Goal: Check status: Check status

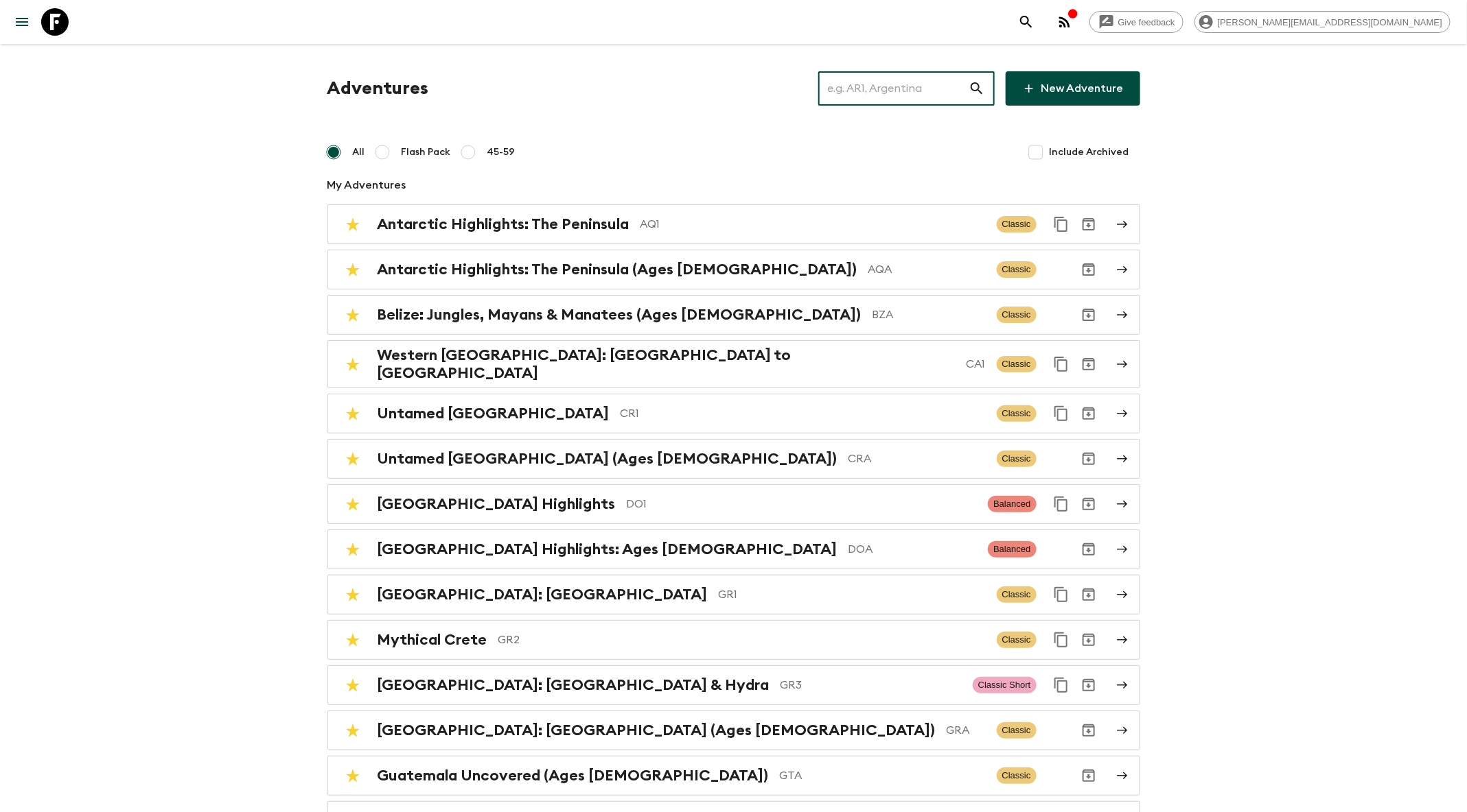
click at [927, 83] on input "text" at bounding box center [893, 88] width 151 height 39
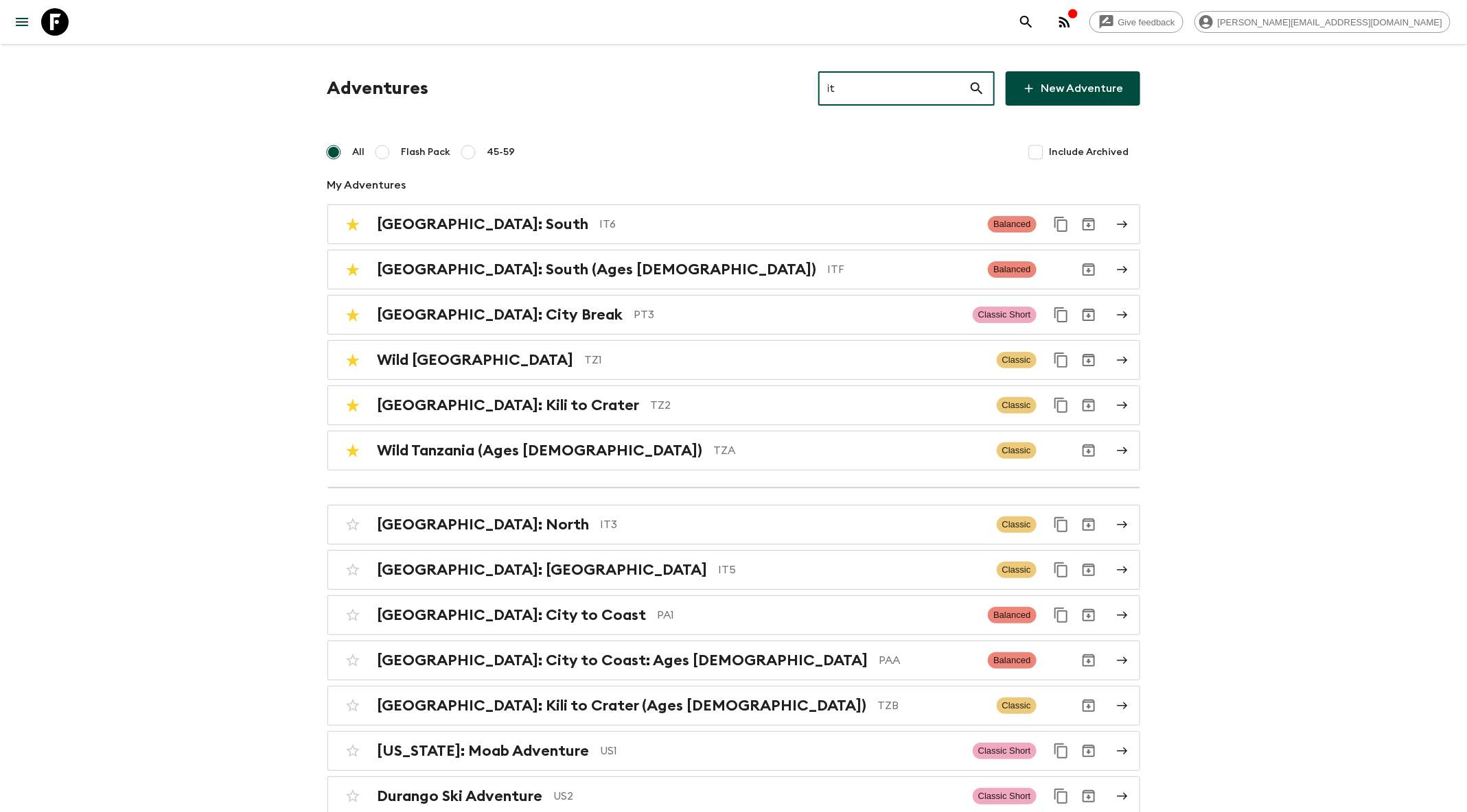
type input "it6"
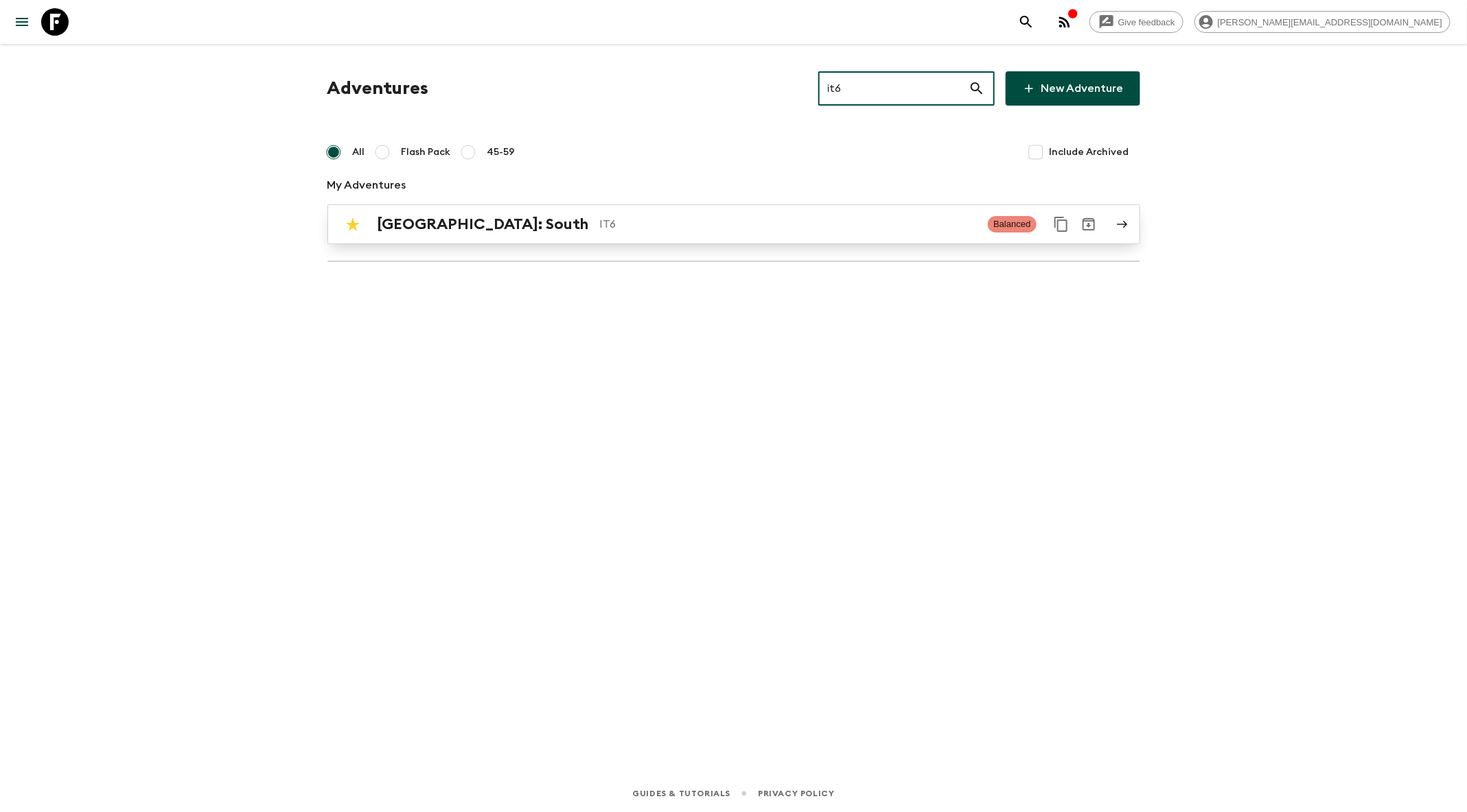
click at [604, 217] on p "IT6" at bounding box center [788, 224] width 378 height 16
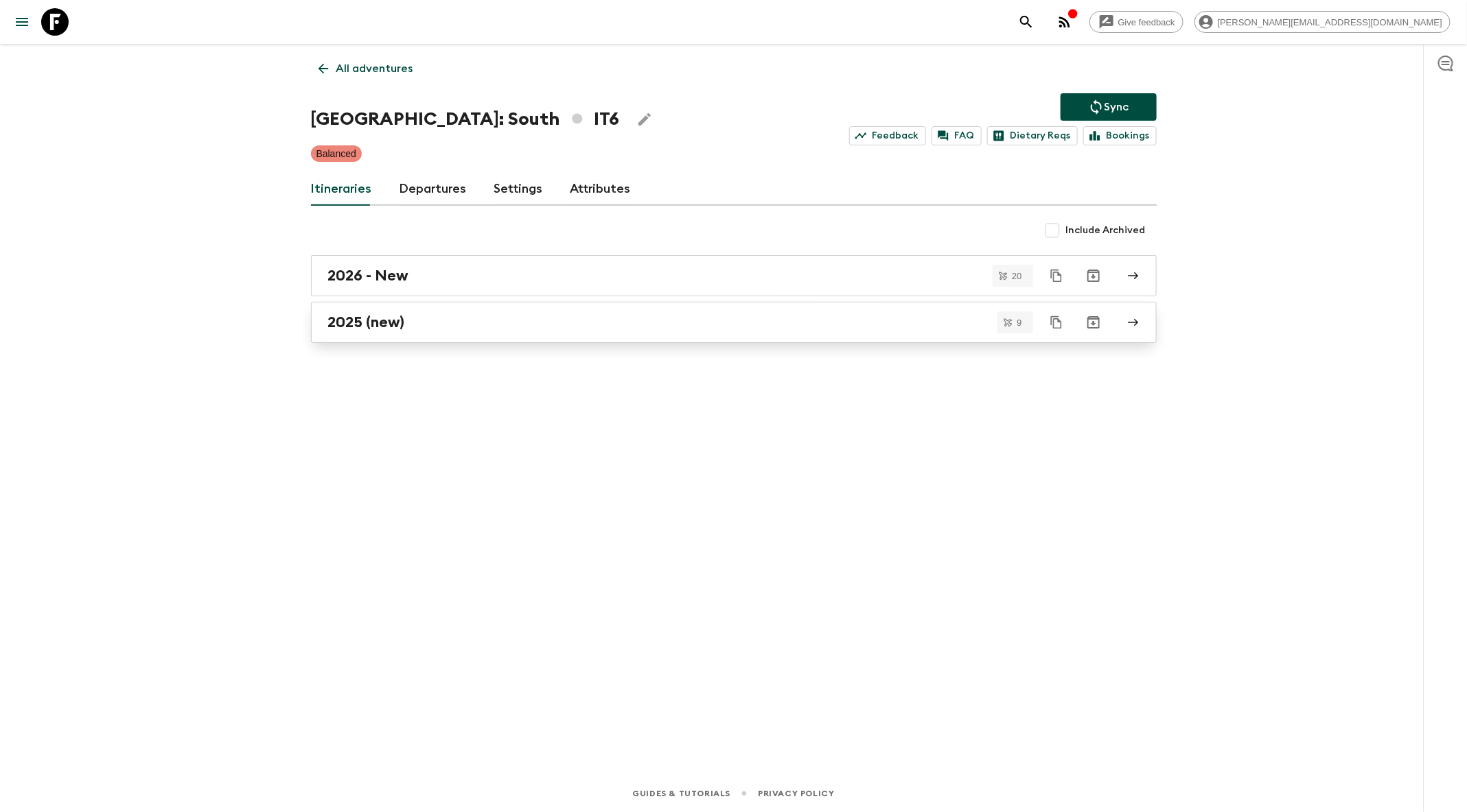
click at [569, 314] on div "2025 (new)" at bounding box center [721, 323] width 786 height 18
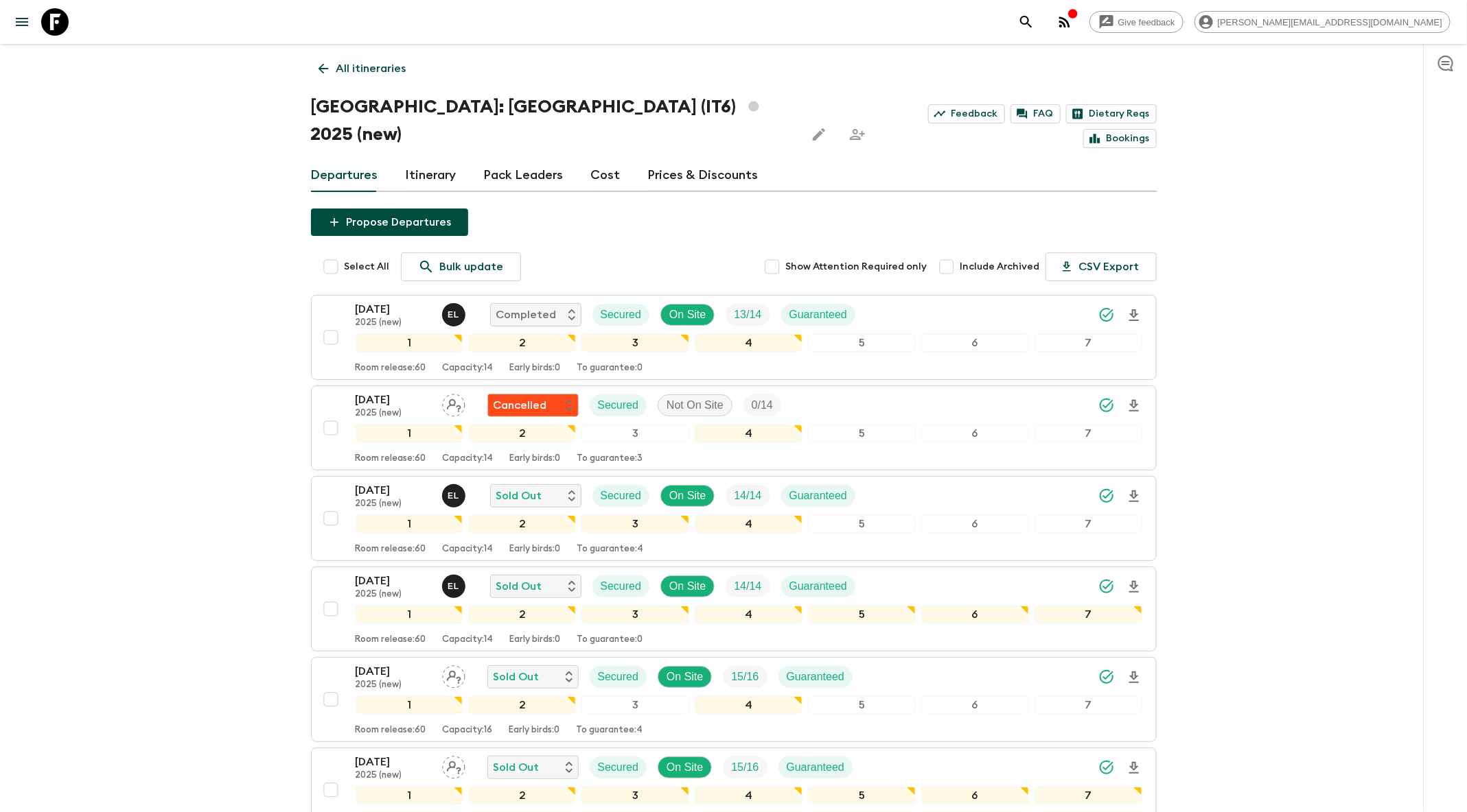
click at [326, 253] on input "Select All" at bounding box center [331, 266] width 28 height 28
checkbox input "true"
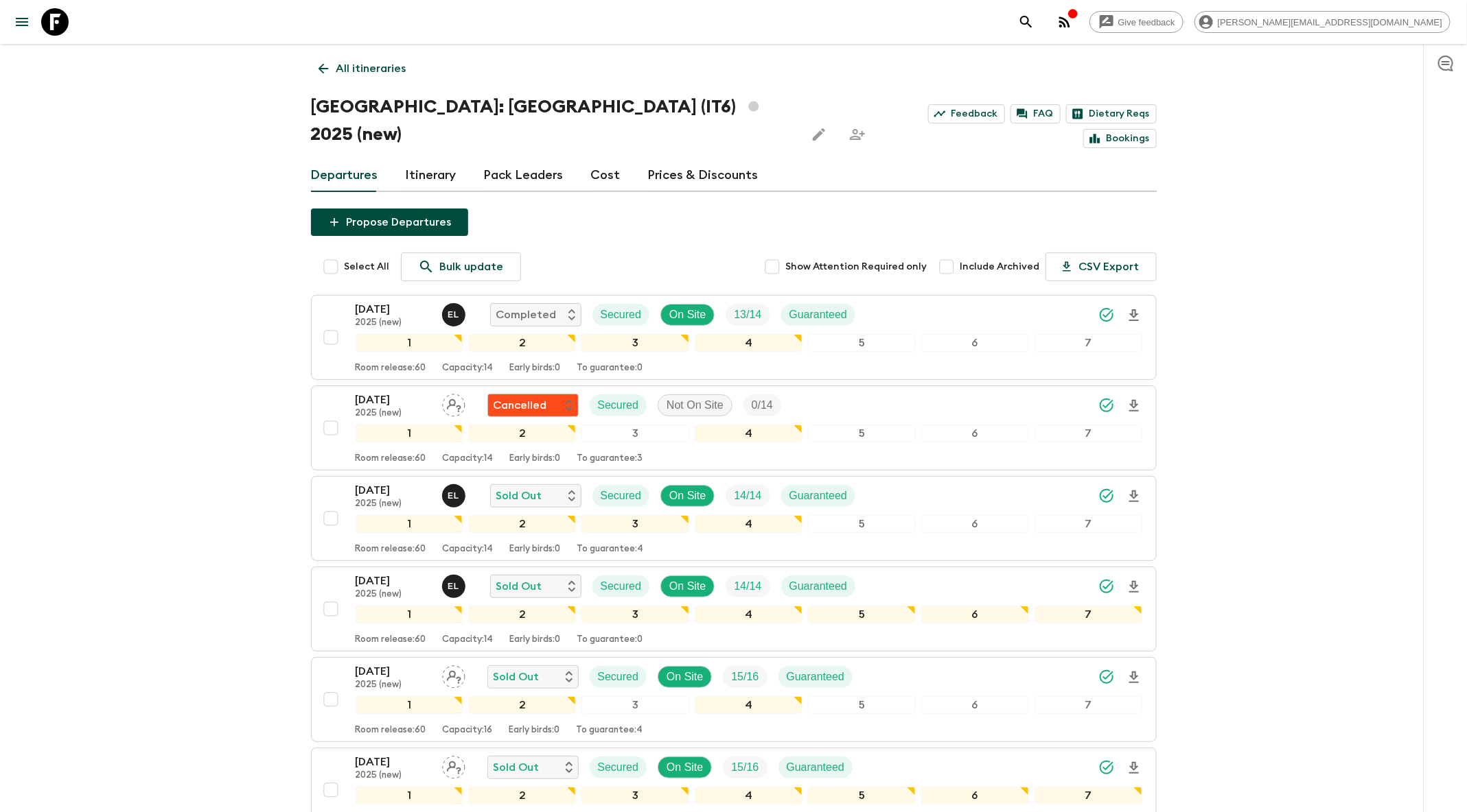
checkbox input "true"
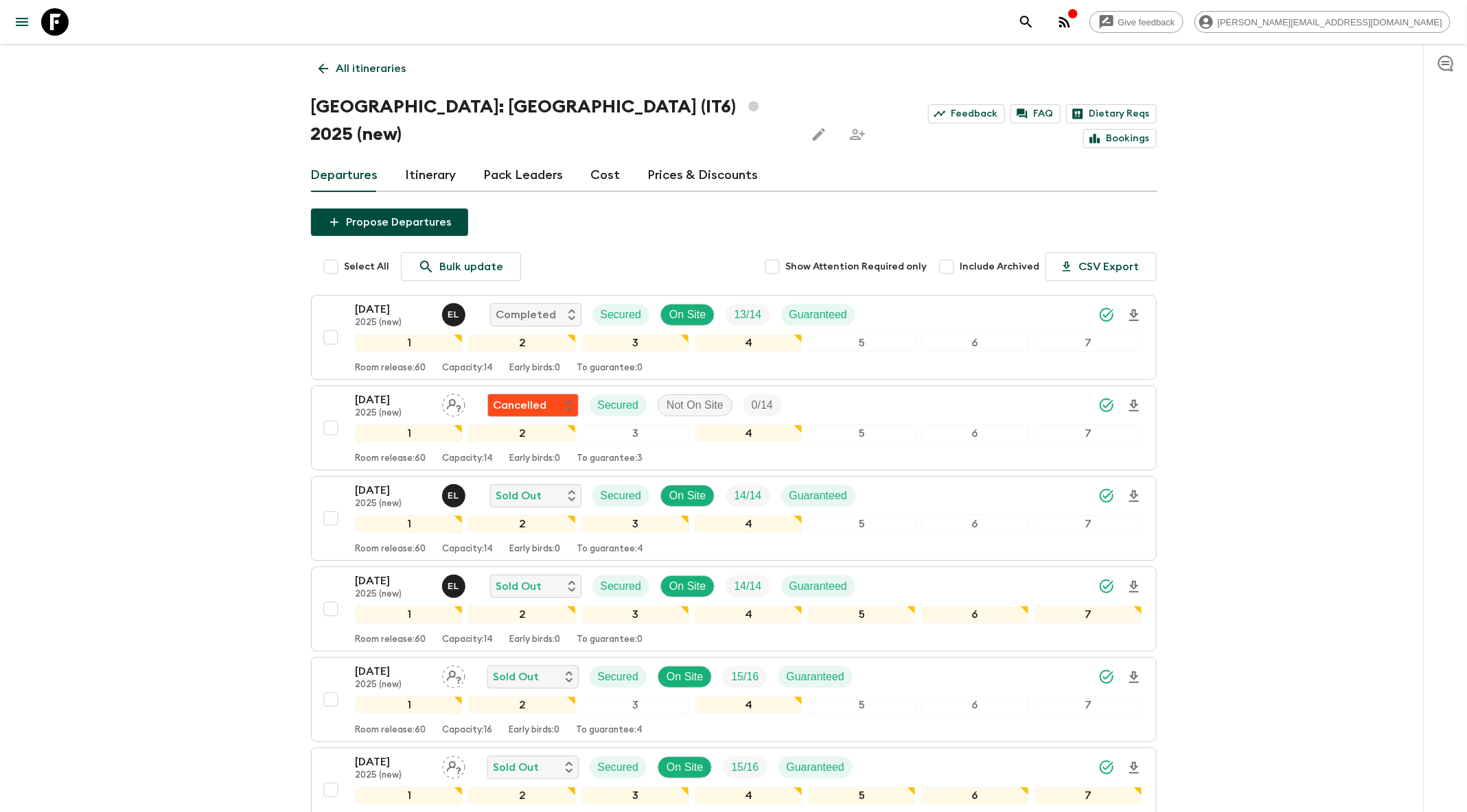
checkbox input "true"
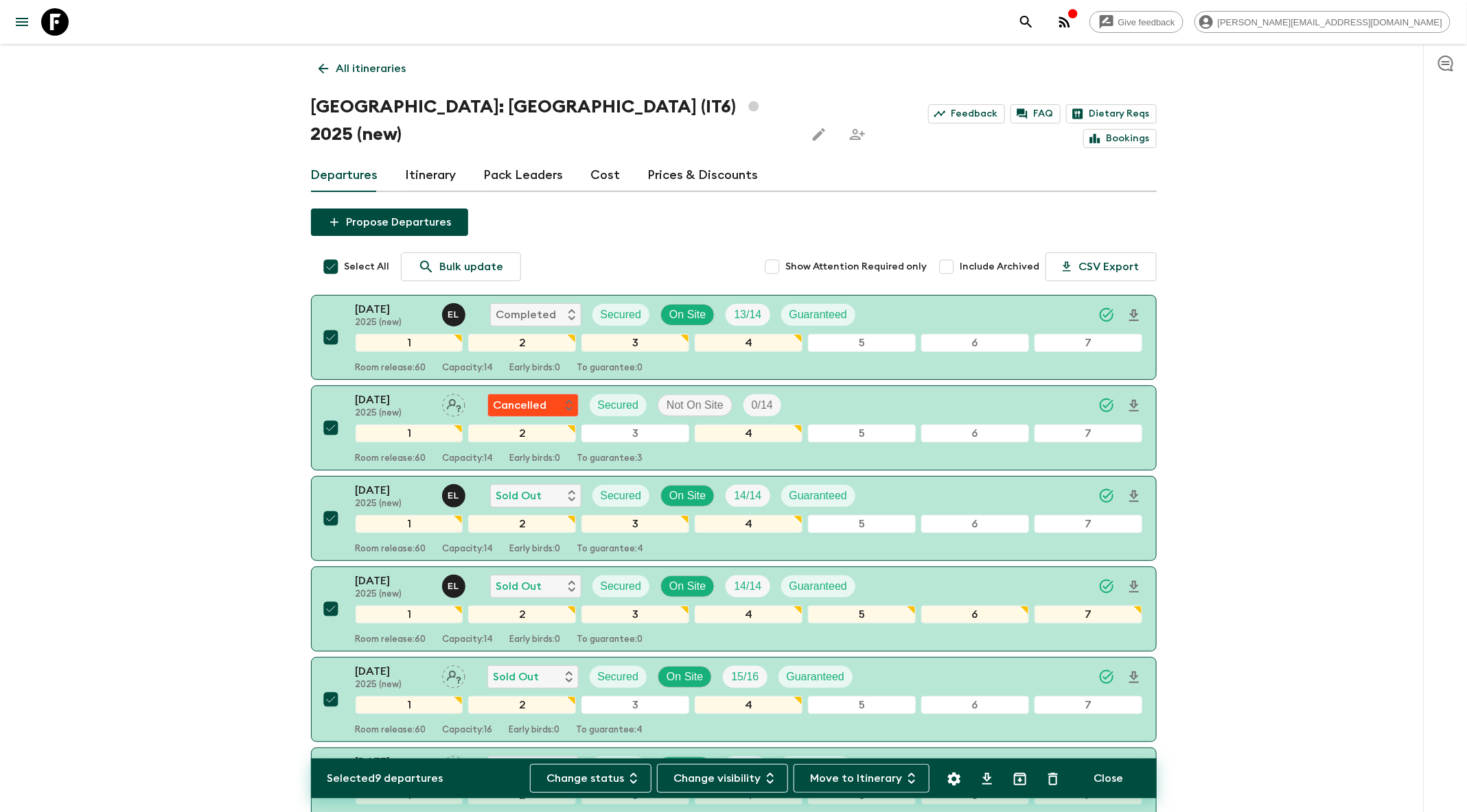
click at [326, 253] on input "Select All" at bounding box center [331, 266] width 28 height 28
checkbox input "false"
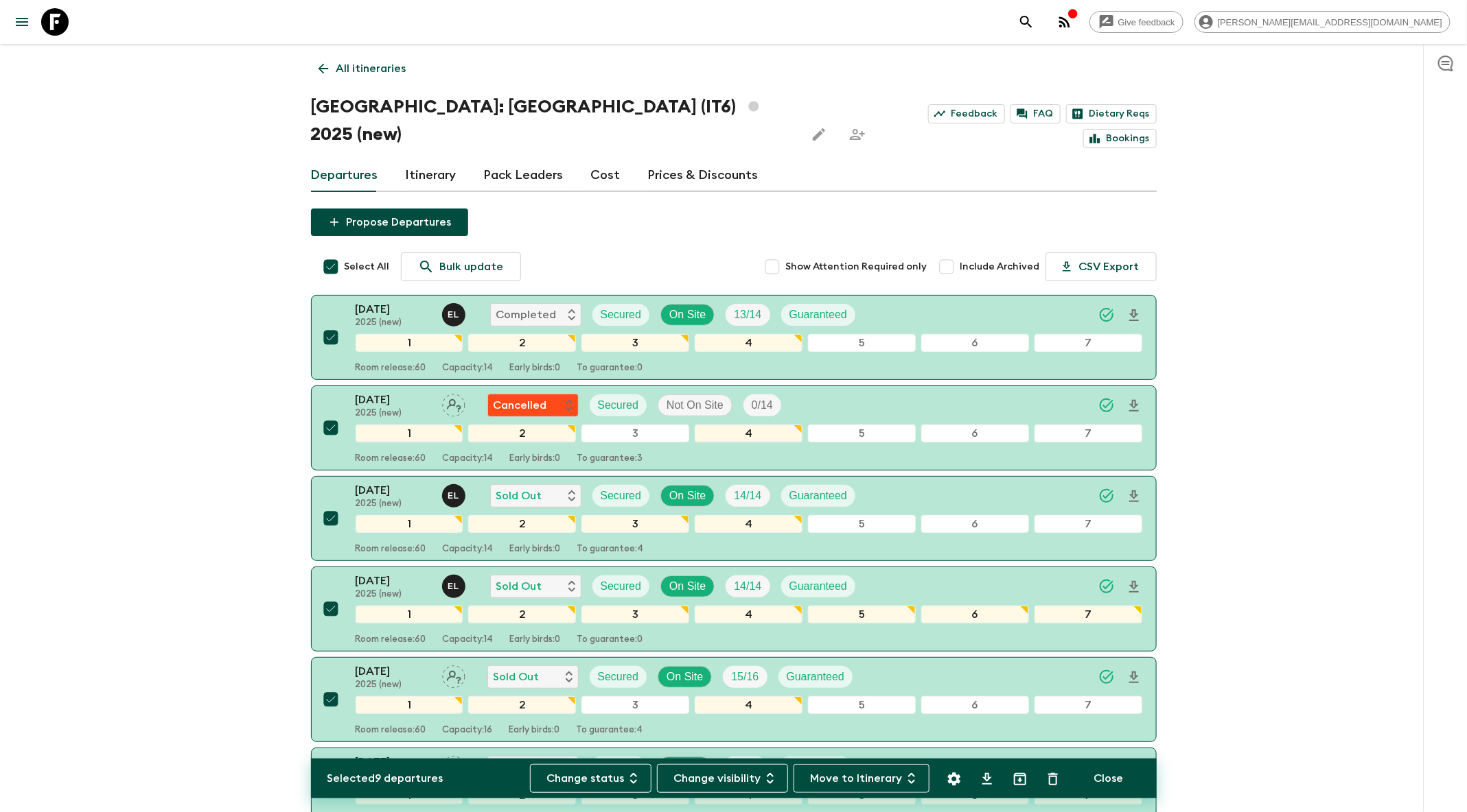
checkbox input "false"
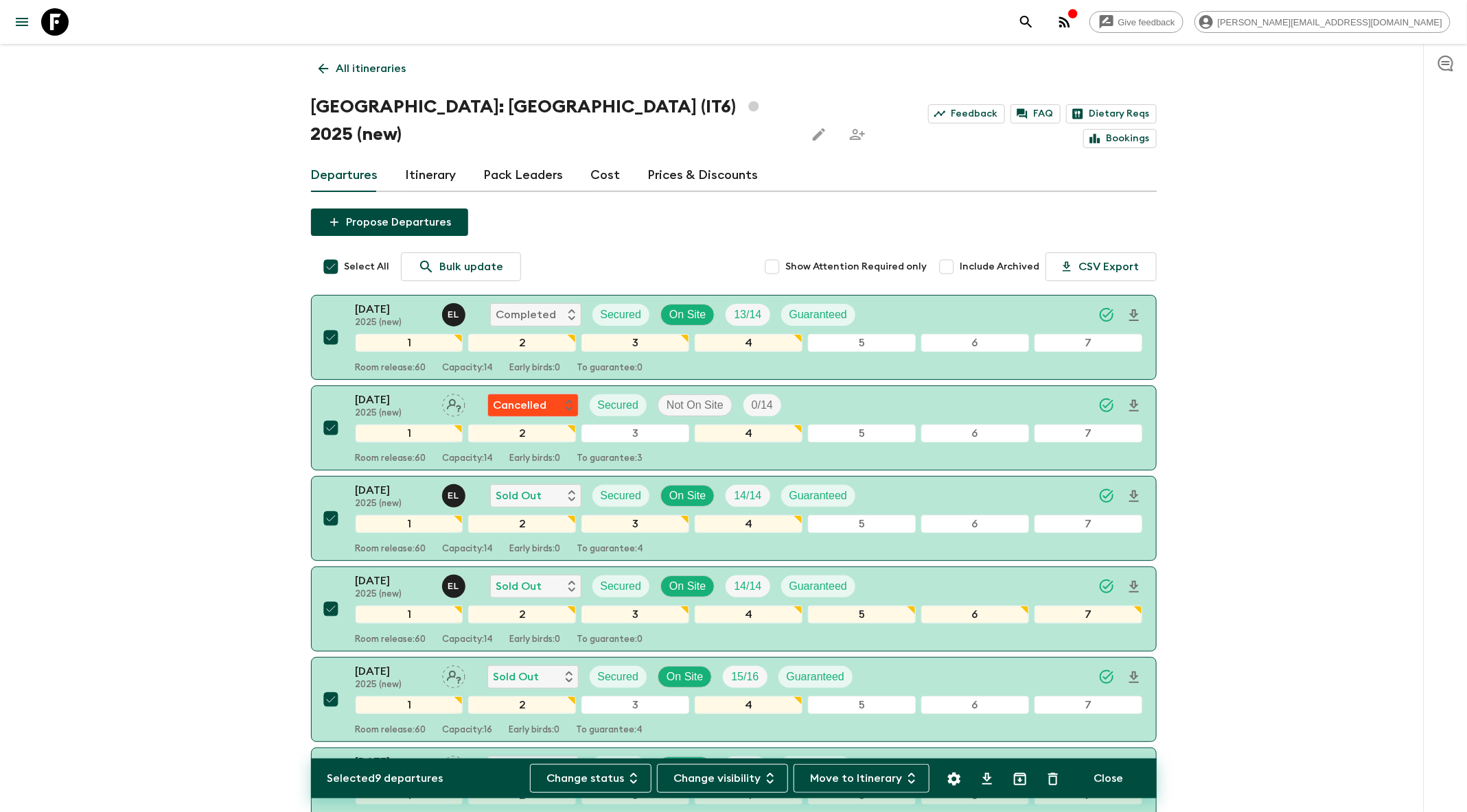
checkbox input "false"
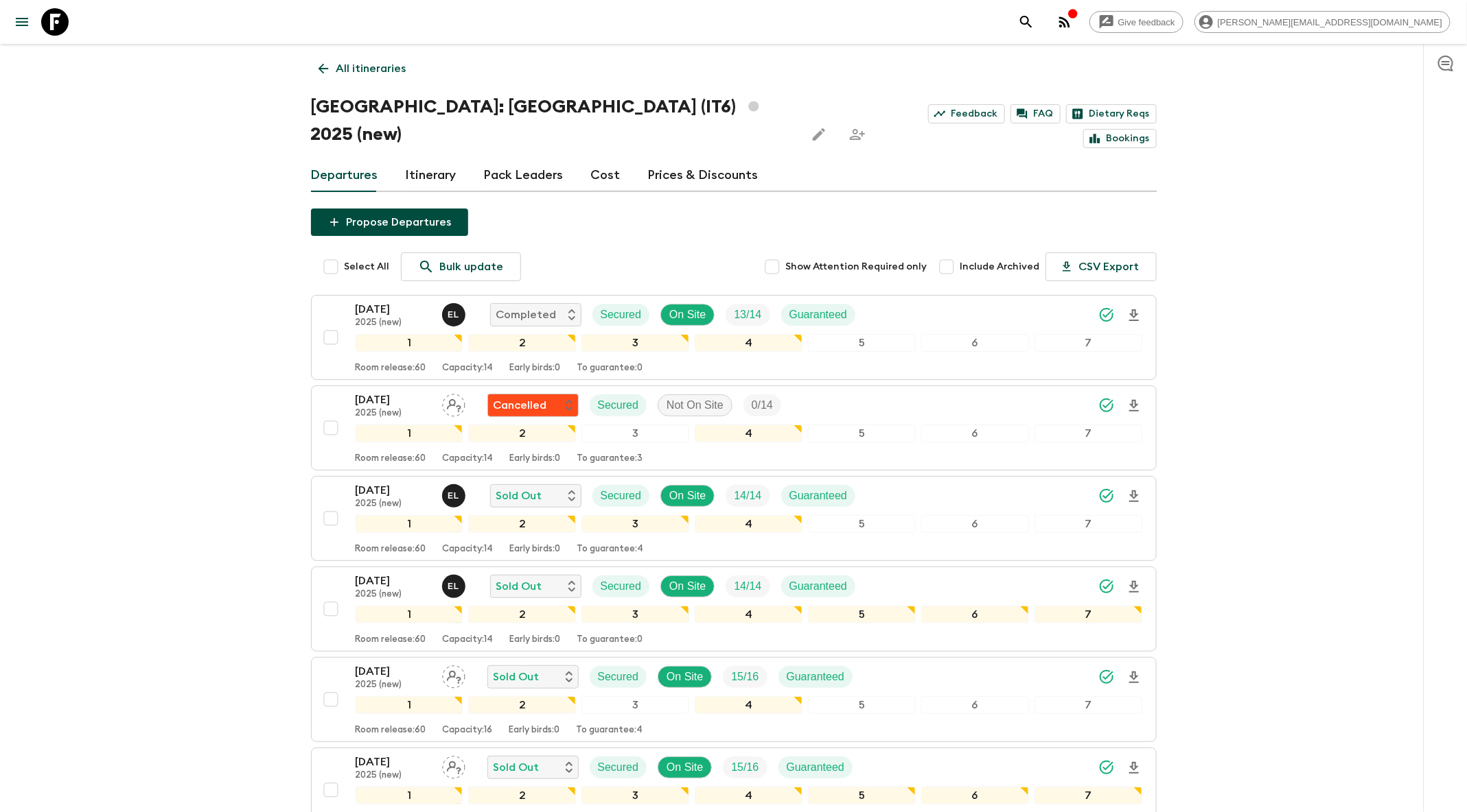
click at [966, 260] on span "Include Archived" at bounding box center [1000, 266] width 80 height 13
click at [960, 253] on input "Include Archived" at bounding box center [946, 266] width 28 height 28
checkbox input "true"
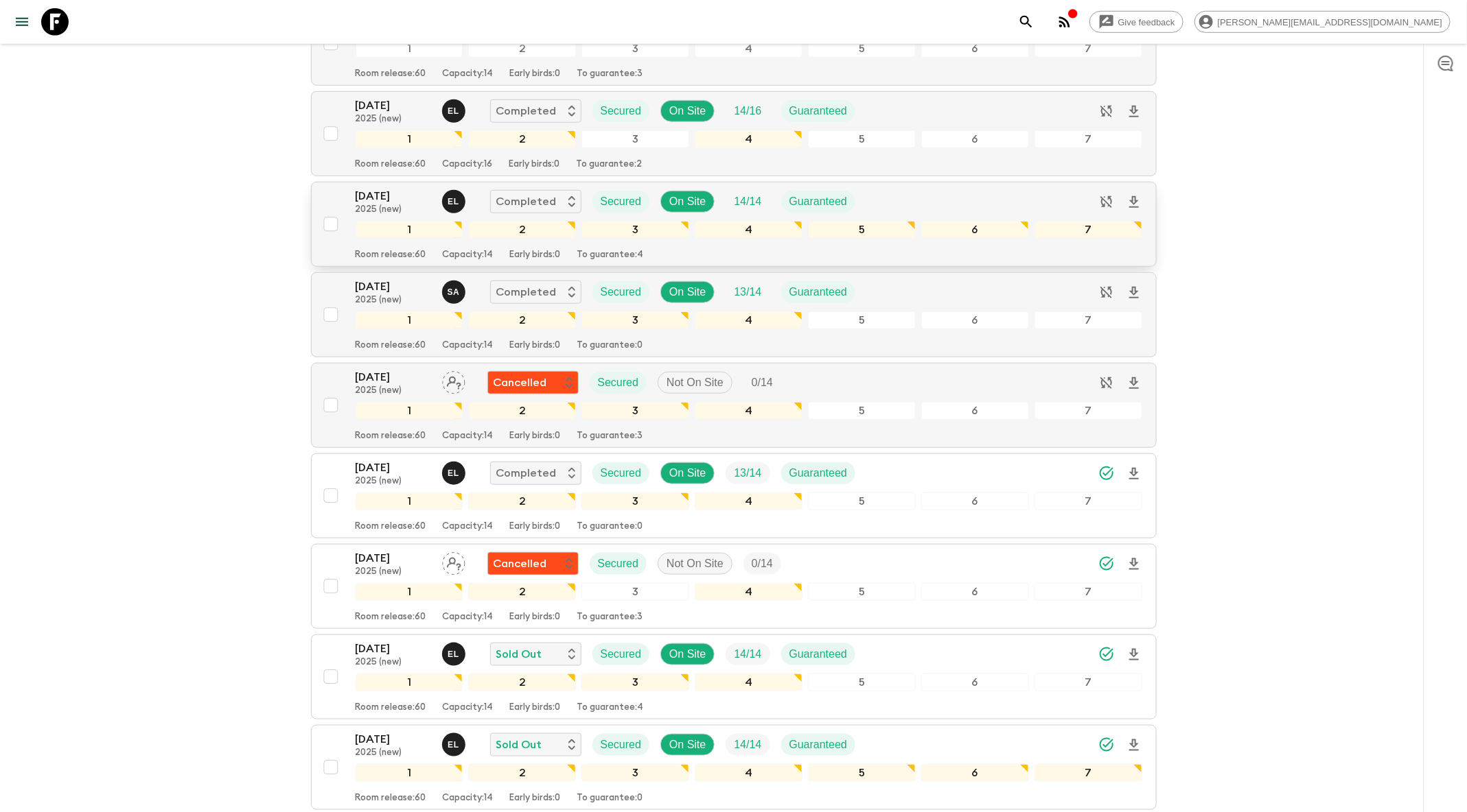
scroll to position [568, 0]
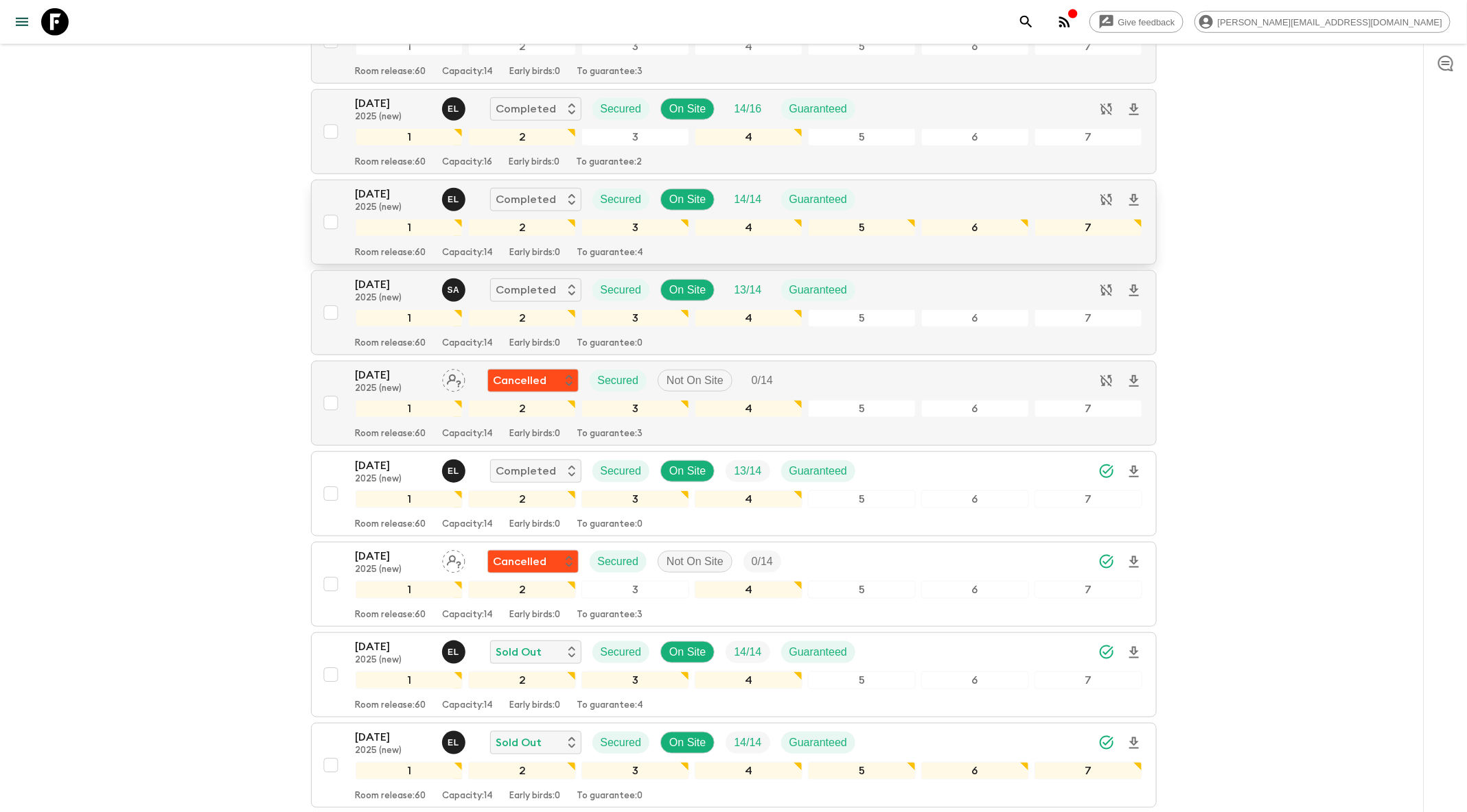
click at [891, 186] on div "[DATE] 2025 (new) E L Completed Secured On Site 14 / 14 Guaranteed" at bounding box center [748, 199] width 786 height 28
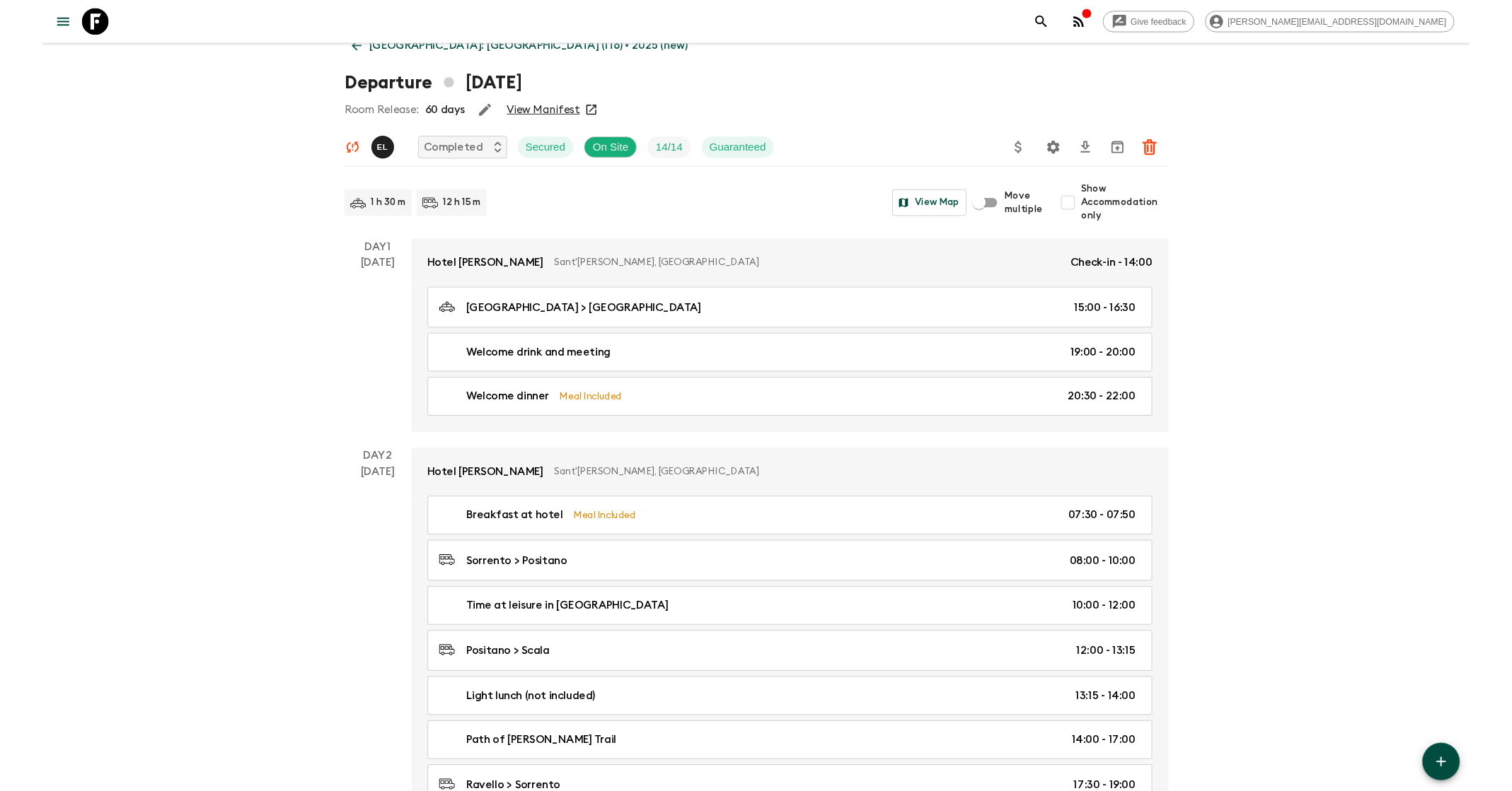
scroll to position [22, 0]
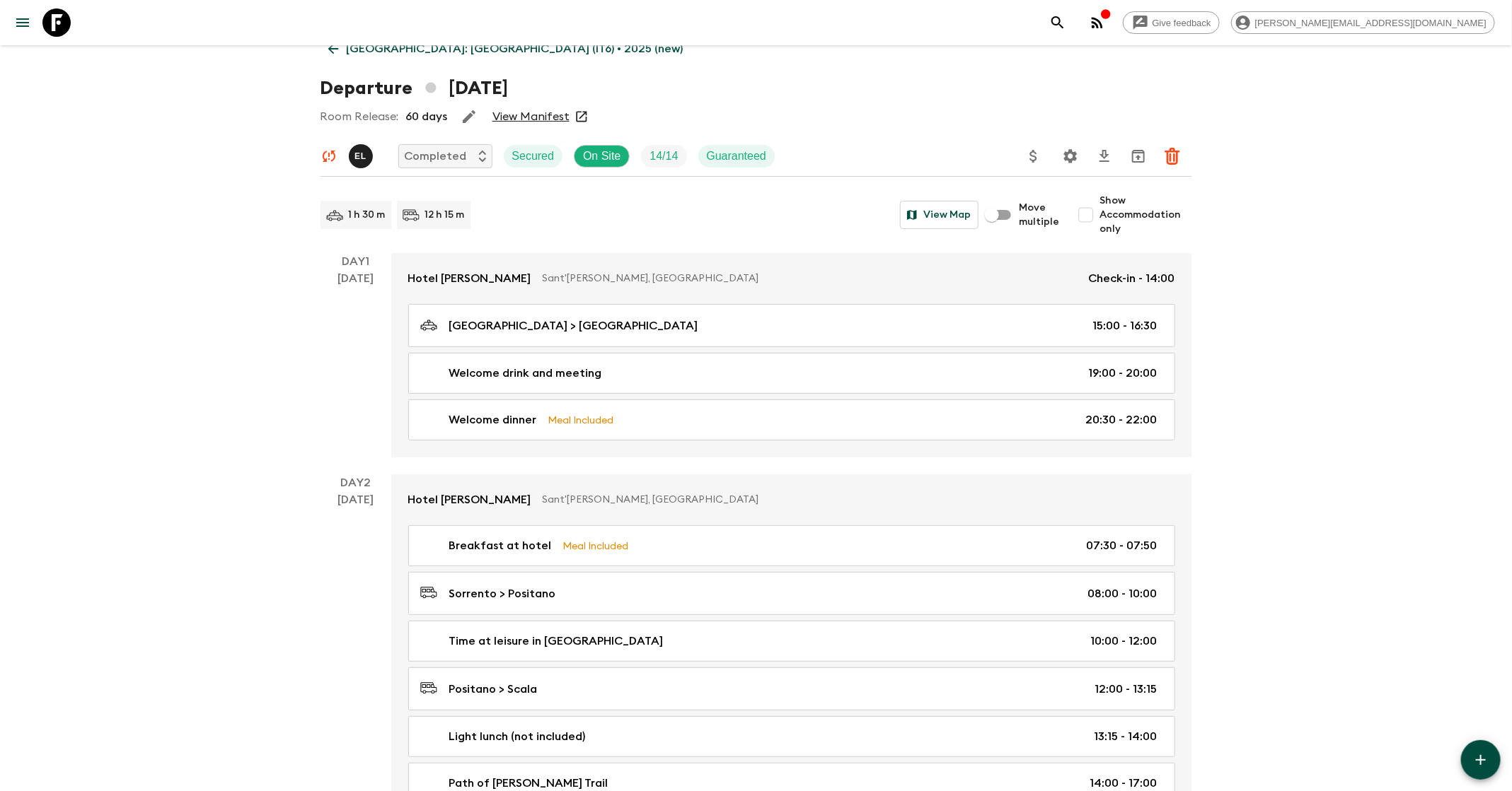
click at [894, 81] on div "Departure [DATE]" at bounding box center [756, 88] width 872 height 29
click at [341, 53] on link "[GEOGRAPHIC_DATA]: [GEOGRAPHIC_DATA] (IT6) • 2025 (new)" at bounding box center [506, 49] width 371 height 29
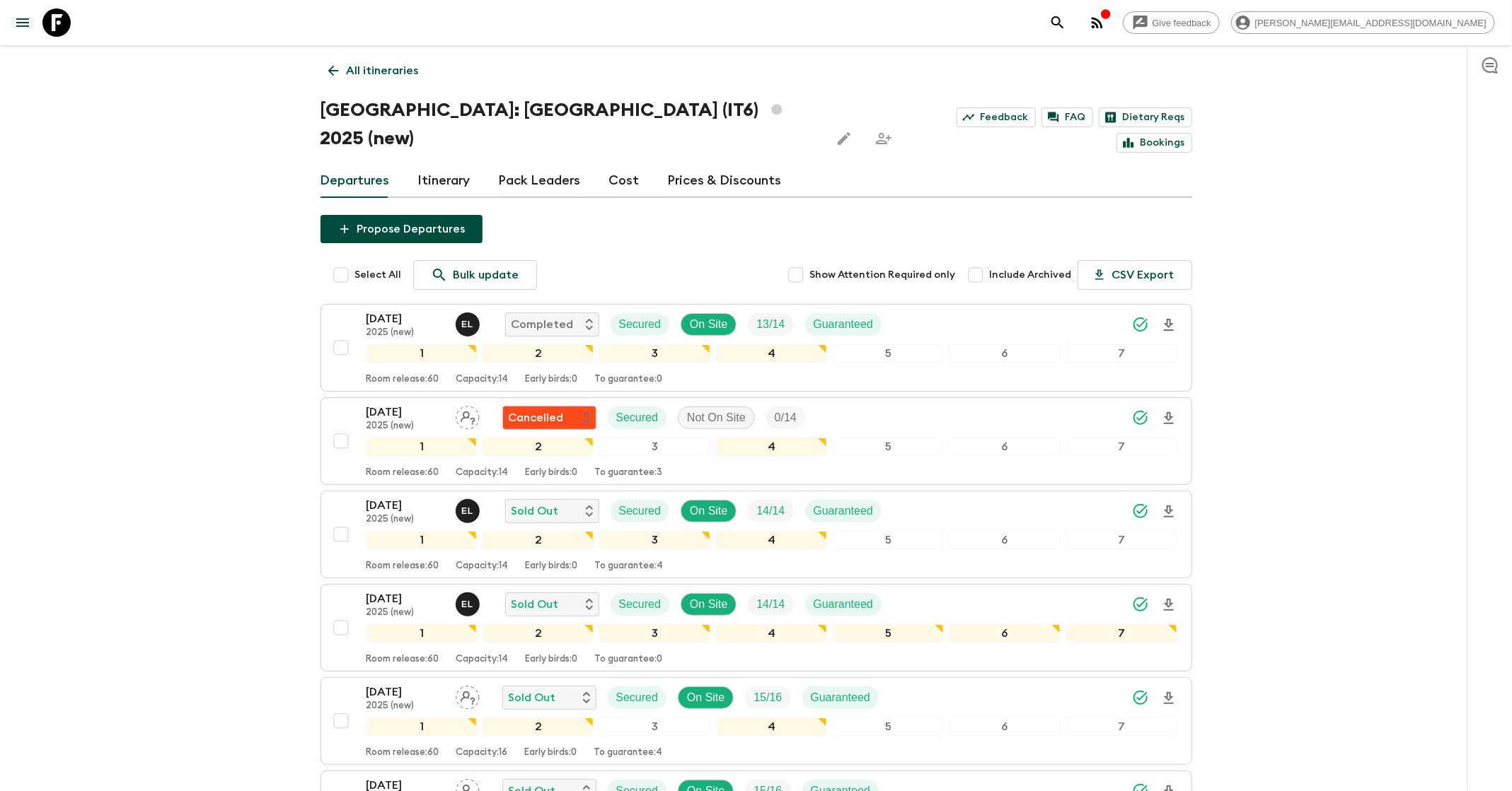
click at [1042, 268] on span "Include Archived" at bounding box center [1030, 274] width 82 height 14
click at [990, 261] on input "Include Archived" at bounding box center [975, 274] width 29 height 29
checkbox input "true"
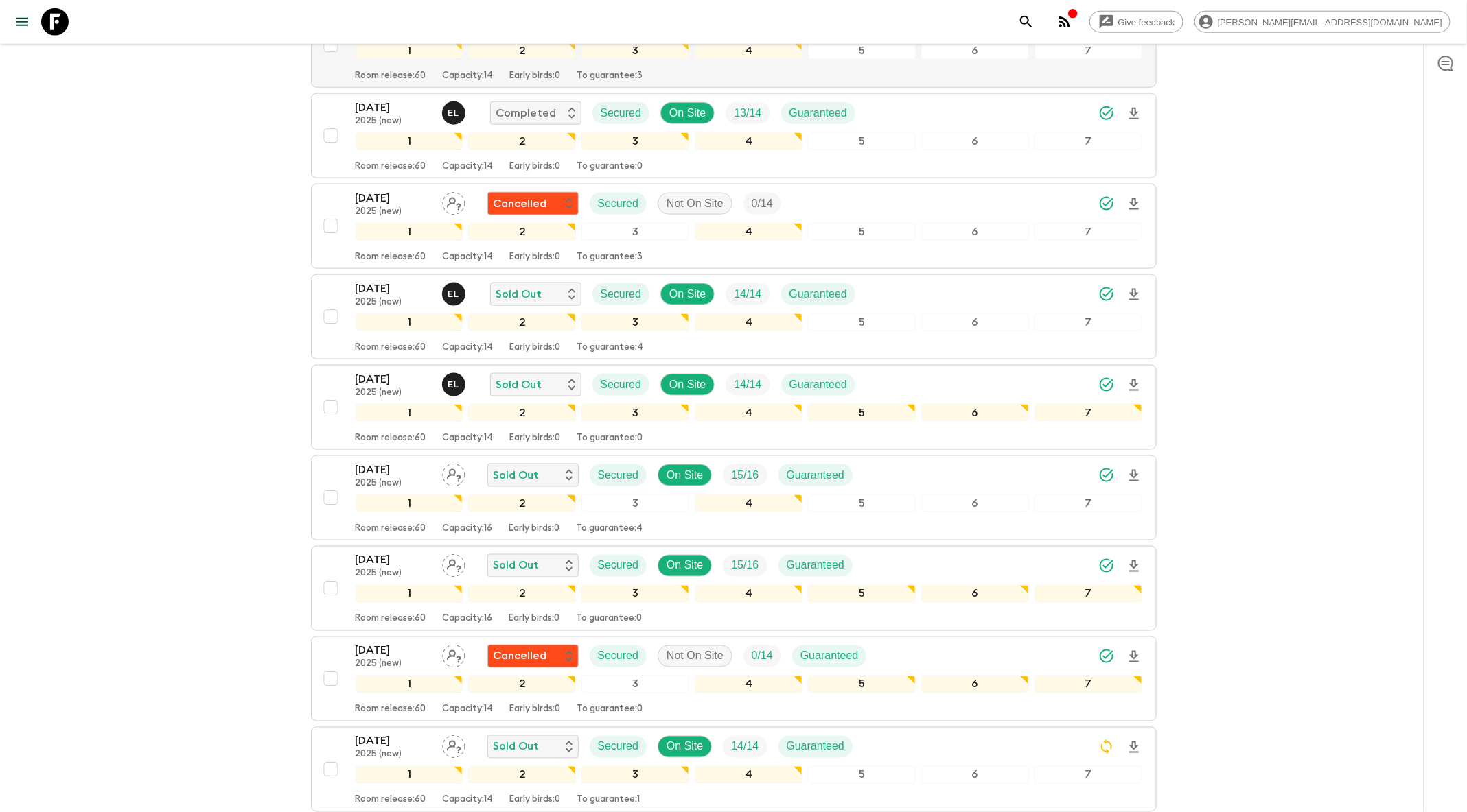
scroll to position [948, 0]
